Goal: Task Accomplishment & Management: Manage account settings

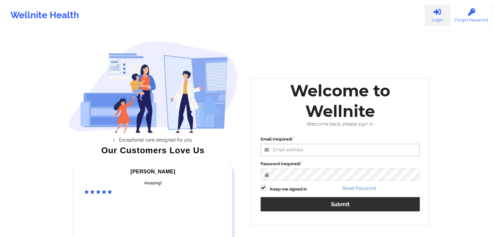
type input "[EMAIL_ADDRESS][DOMAIN_NAME]"
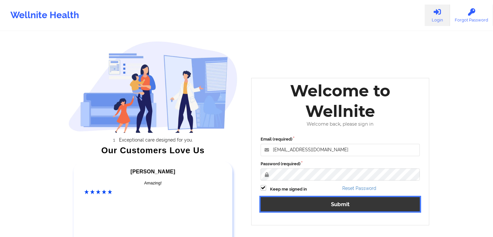
click at [305, 200] on button "Submit" at bounding box center [340, 204] width 159 height 14
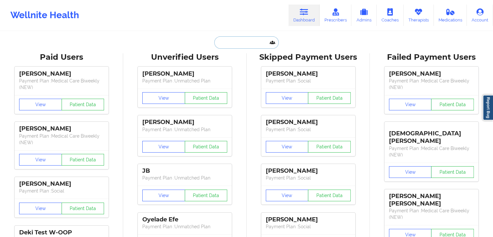
click at [229, 43] on input "text" at bounding box center [246, 42] width 64 height 12
paste input "[EMAIL_ADDRESS][DOMAIN_NAME]"
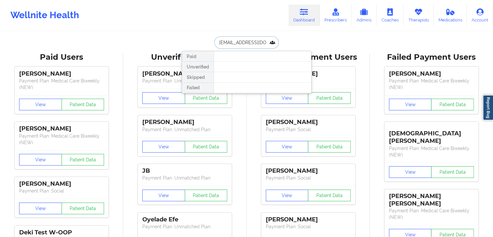
type input "[EMAIL_ADDRESS][DOMAIN_NAME]"
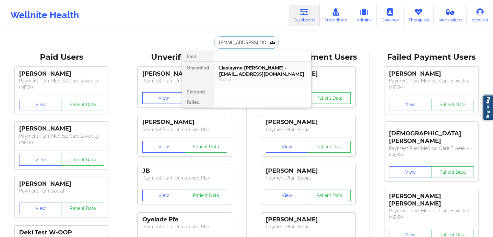
click at [232, 70] on div "Llaslayme [PERSON_NAME] - [EMAIL_ADDRESS][DOMAIN_NAME]" at bounding box center [262, 71] width 87 height 12
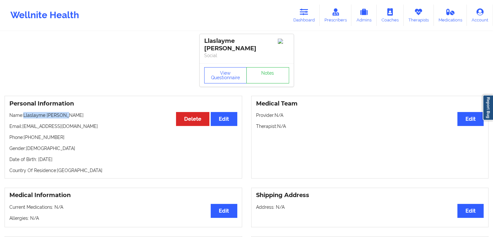
drag, startPoint x: 24, startPoint y: 109, endPoint x: 66, endPoint y: 109, distance: 42.5
click at [66, 112] on p "Name: Llaslayme [PERSON_NAME]" at bounding box center [123, 115] width 228 height 6
copy p "Llaslayme [PERSON_NAME]"
click at [414, 14] on link "Therapists" at bounding box center [419, 15] width 30 height 21
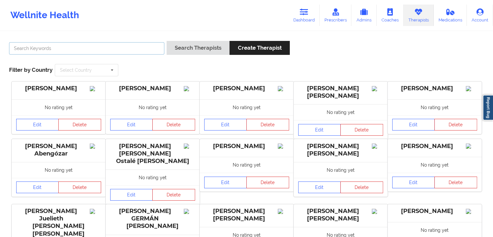
click at [122, 50] on input "text" at bounding box center [86, 48] width 155 height 12
click at [167, 41] on button "Search Therapists" at bounding box center [198, 48] width 63 height 14
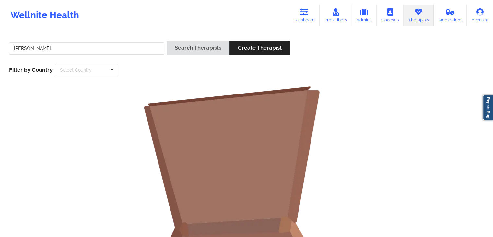
click at [99, 56] on div "[PERSON_NAME]" at bounding box center [87, 50] width 160 height 18
click at [73, 44] on input "[PERSON_NAME]" at bounding box center [86, 48] width 155 height 12
type input "[PERSON_NAME]"
click at [167, 41] on button "Search Therapists" at bounding box center [198, 48] width 63 height 14
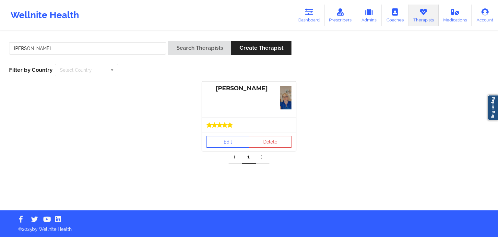
click at [222, 144] on link "Edit" at bounding box center [227, 142] width 43 height 12
